Goal: Task Accomplishment & Management: Manage account settings

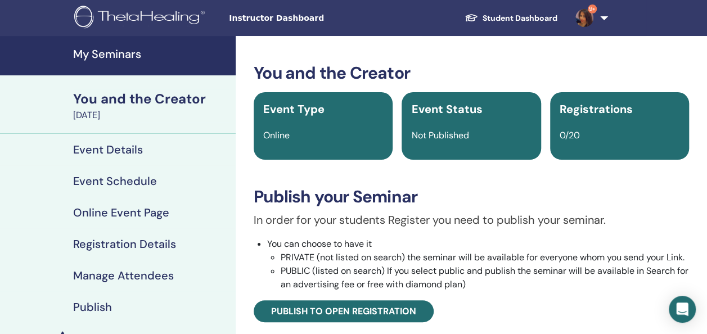
click at [120, 63] on link "My Seminars" at bounding box center [118, 55] width 236 height 39
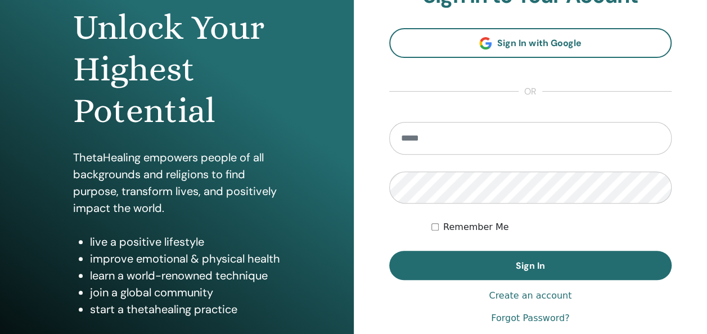
scroll to position [136, 0]
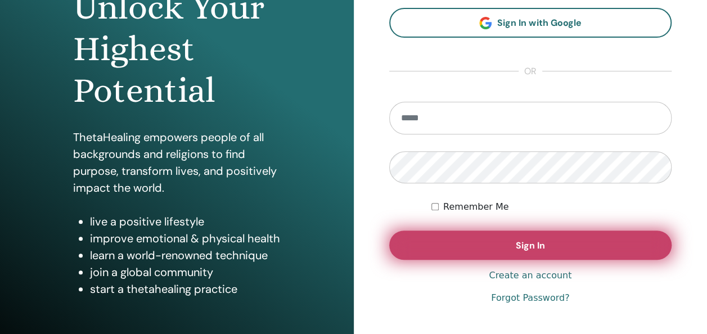
type input "**********"
click at [508, 244] on button "Sign In" at bounding box center [530, 245] width 283 height 29
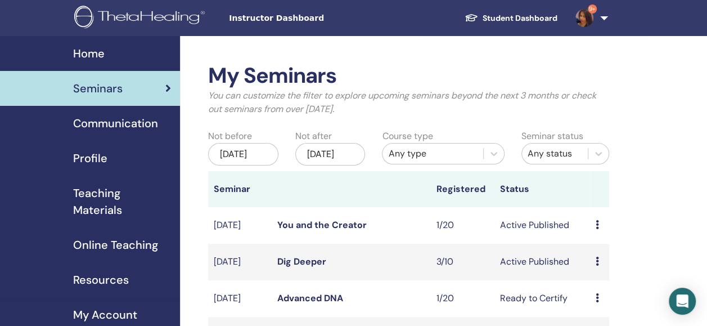
scroll to position [22, 0]
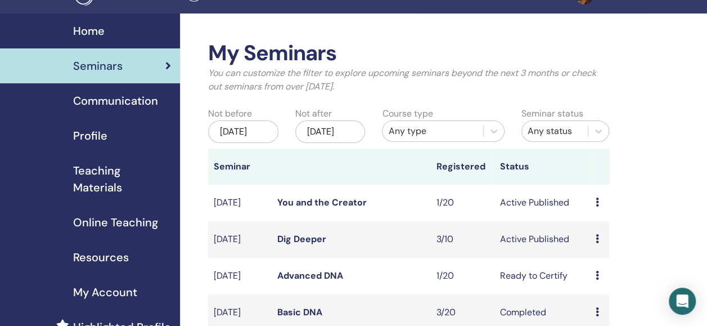
click at [305, 245] on link "Dig Deeper" at bounding box center [301, 239] width 49 height 12
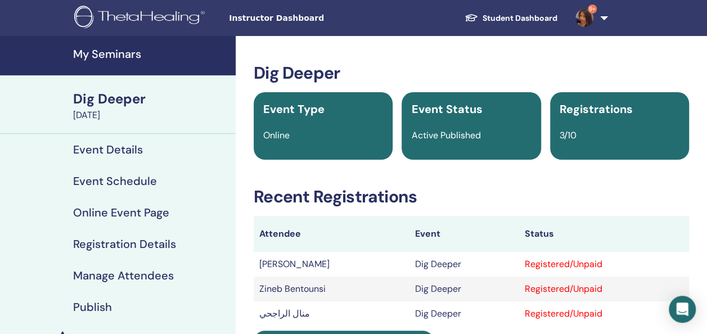
scroll to position [37, 0]
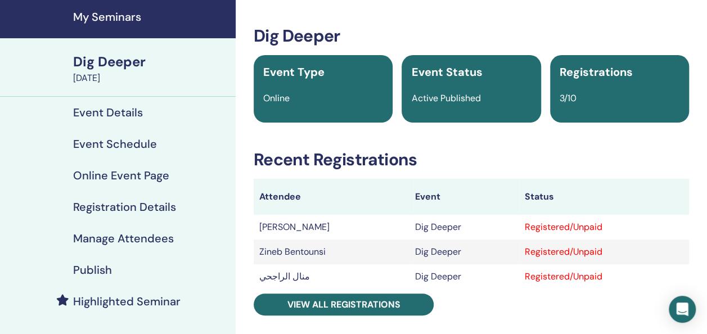
click at [110, 236] on h4 "Manage Attendees" at bounding box center [123, 238] width 101 height 13
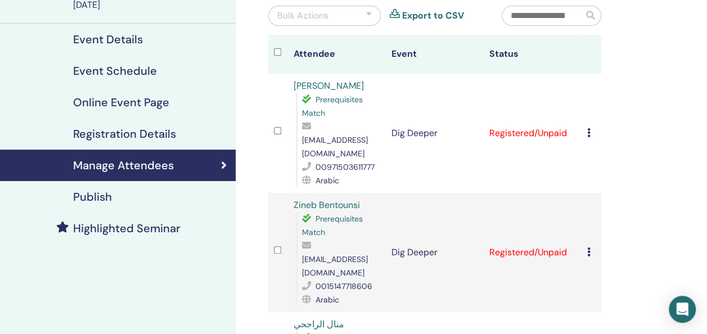
scroll to position [124, 0]
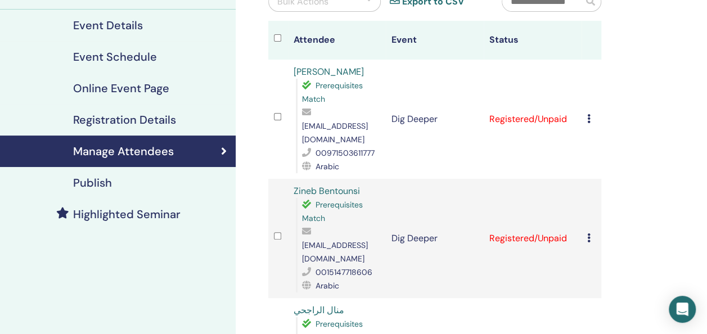
click at [588, 114] on icon at bounding box center [588, 118] width 3 height 9
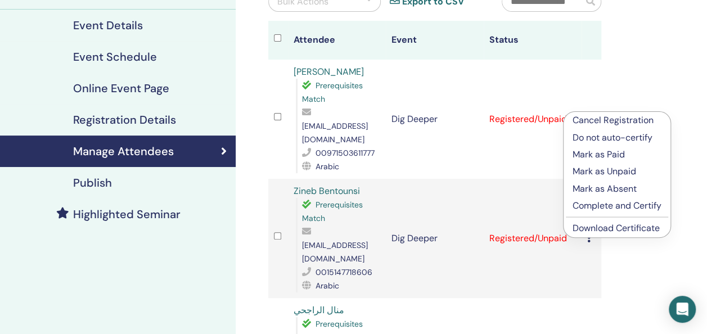
click at [597, 206] on p "Complete and Certify" at bounding box center [617, 205] width 89 height 13
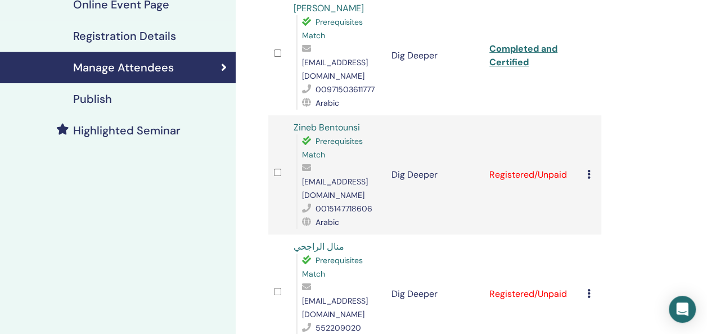
scroll to position [209, 0]
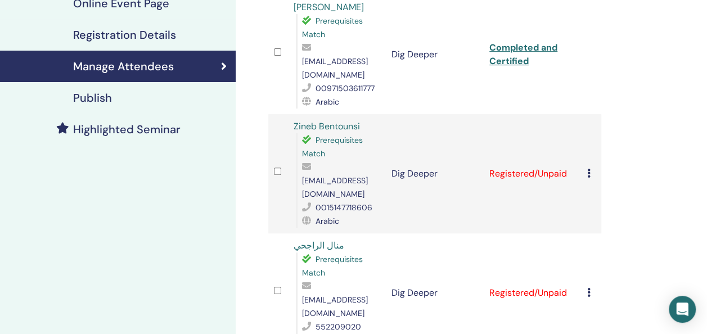
click at [591, 167] on div "Cancel Registration Do not auto-certify Mark as Paid Mark as Unpaid Mark as Abs…" at bounding box center [591, 173] width 8 height 13
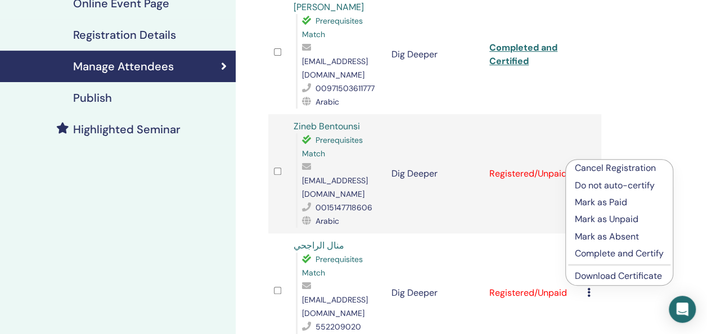
click at [596, 254] on p "Complete and Certify" at bounding box center [619, 253] width 89 height 13
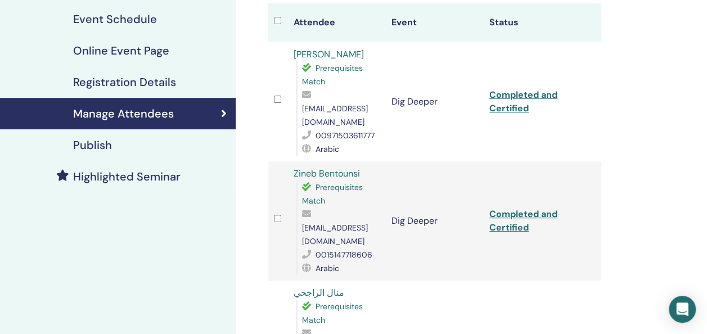
scroll to position [242, 0]
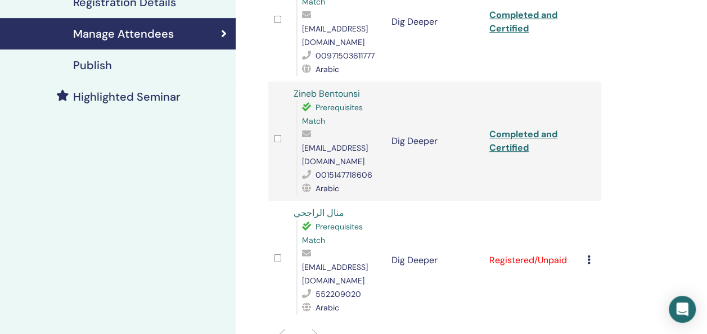
click at [589, 255] on icon at bounding box center [588, 259] width 3 height 9
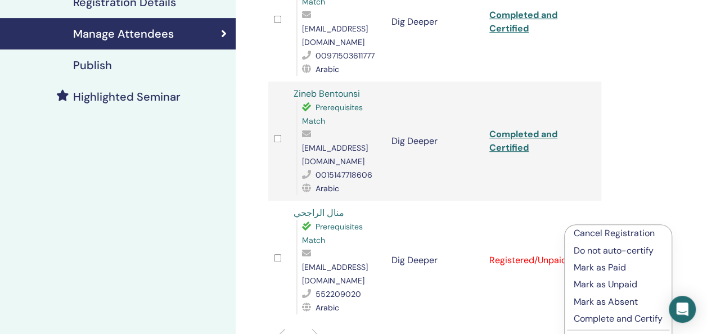
click at [594, 321] on p "Complete and Certify" at bounding box center [618, 318] width 89 height 13
